Goal: Task Accomplishment & Management: Manage account settings

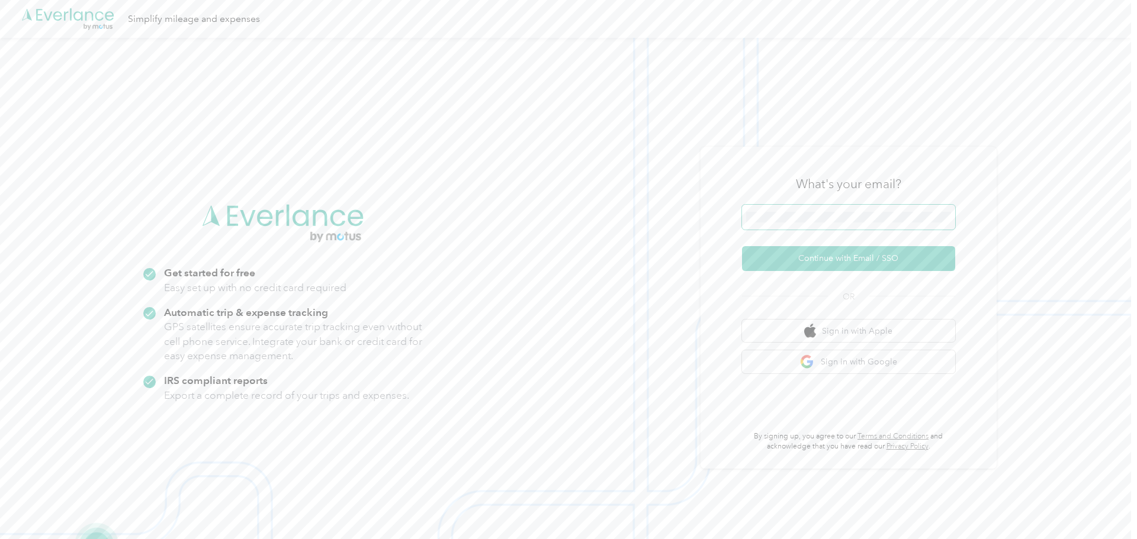
click at [886, 226] on span at bounding box center [848, 217] width 213 height 25
click at [847, 260] on button "Continue with Email / SSO" at bounding box center [848, 258] width 213 height 25
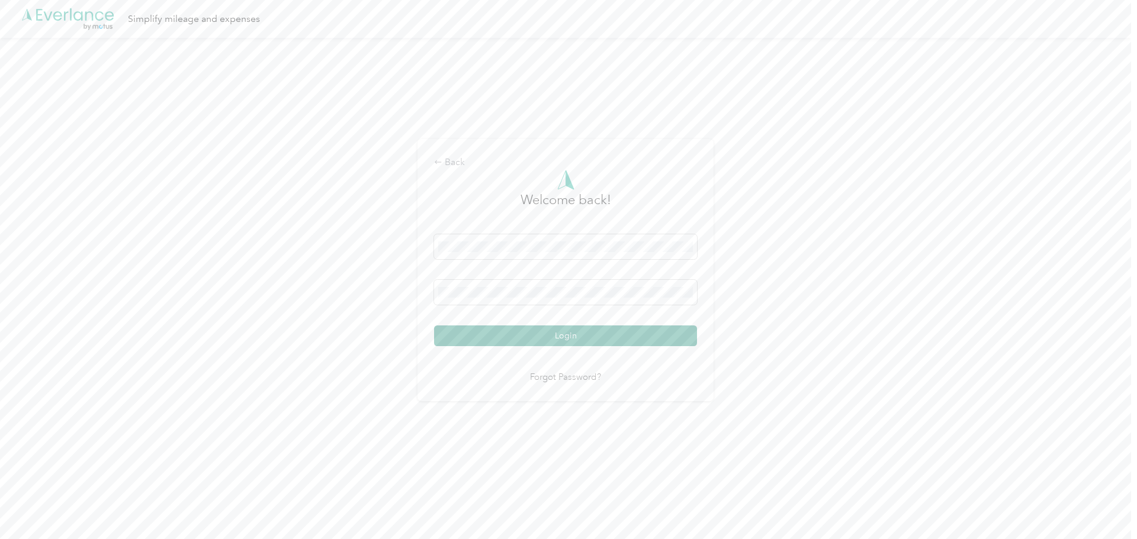
click at [585, 338] on button "Login" at bounding box center [565, 336] width 263 height 21
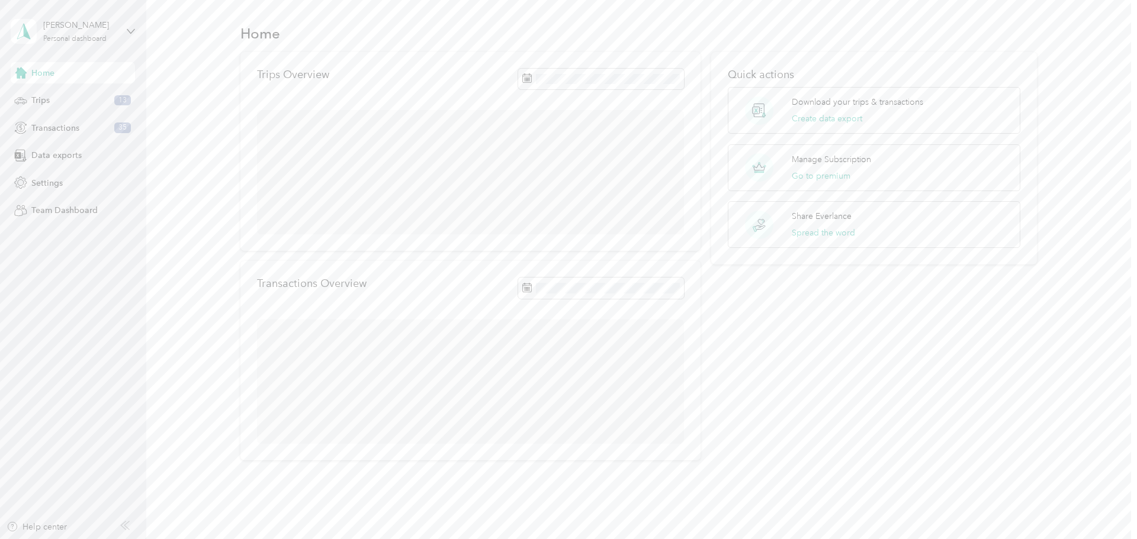
click at [136, 28] on aside "[PERSON_NAME] Personal dashboard Home Trips 13 Transactions 35 Data exports Set…" at bounding box center [73, 269] width 146 height 539
click at [130, 29] on icon at bounding box center [131, 31] width 8 height 8
click at [150, 358] on div "Home Trips Overview Transactions Overview $37,126.59 Expenses $33,010.77 Revenu…" at bounding box center [638, 272] width 985 height 545
click at [66, 184] on div "Settings" at bounding box center [73, 182] width 124 height 21
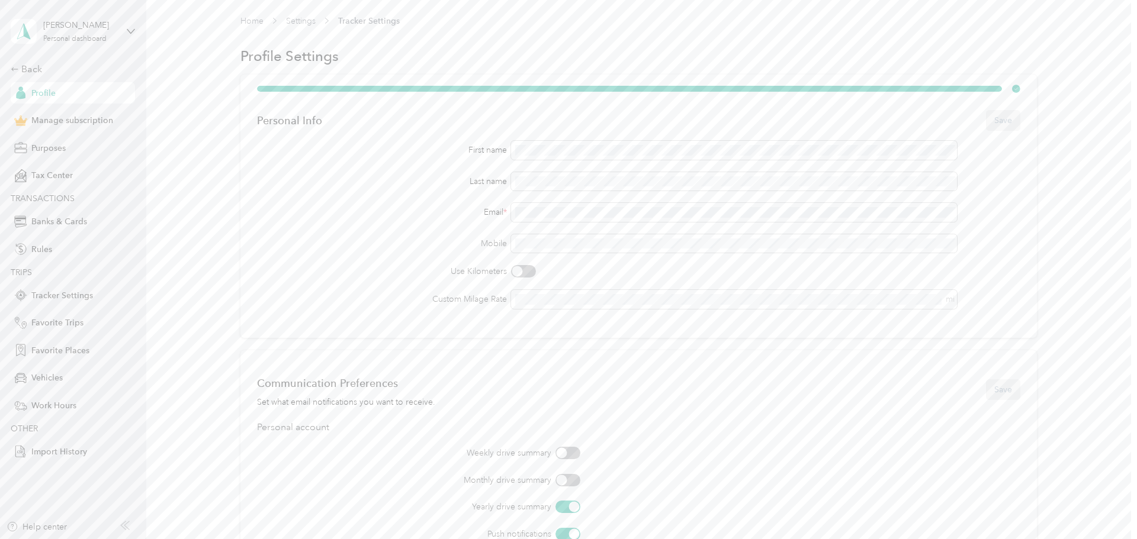
click at [1108, 133] on div "Personal Info Save First name Last name Email * Mobile Use Kilometers Custom Mi…" at bounding box center [638, 404] width 956 height 658
